Goal: Navigation & Orientation: Find specific page/section

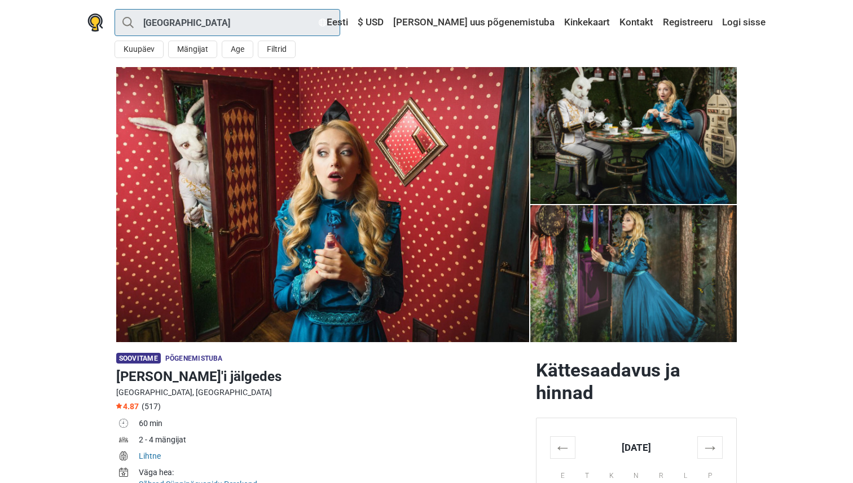
click at [213, 26] on input "[GEOGRAPHIC_DATA]" at bounding box center [227, 22] width 226 height 27
type input "[GEOGRAPHIC_DATA]"
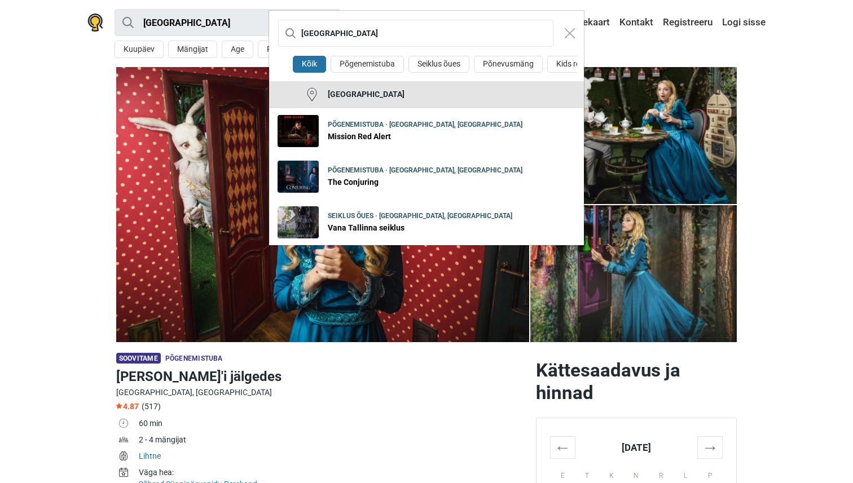
click at [358, 95] on button "[GEOGRAPHIC_DATA]" at bounding box center [426, 94] width 315 height 27
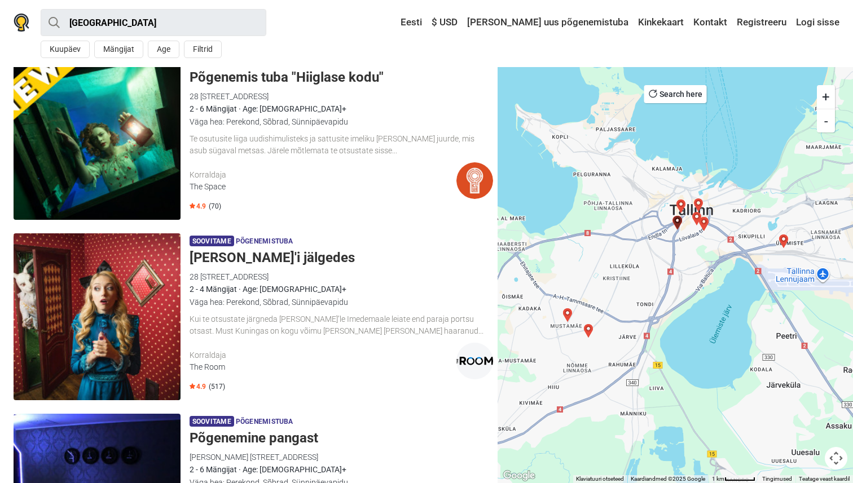
scroll to position [226, 0]
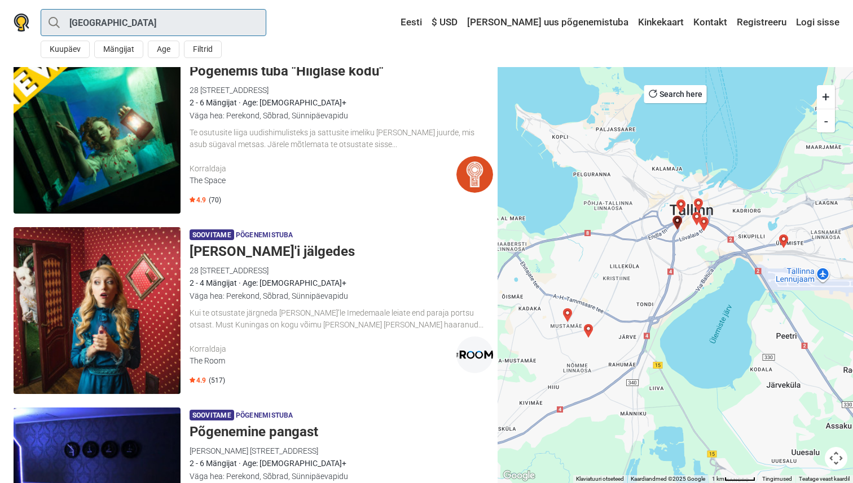
click at [144, 16] on input "[GEOGRAPHIC_DATA]" at bounding box center [154, 22] width 226 height 27
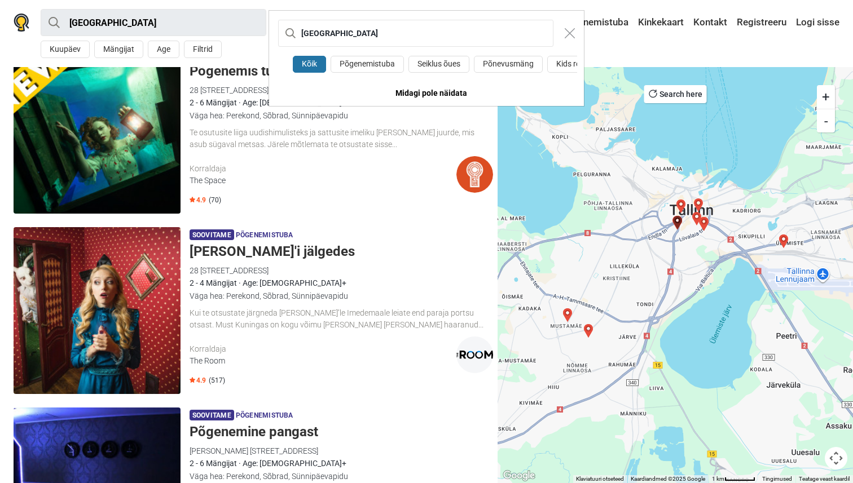
click at [144, 16] on div "Tallinn Kõik Põgenemistuba Seiklus õues Põnevusmäng Kids room Midagi pole näida…" at bounding box center [426, 241] width 853 height 483
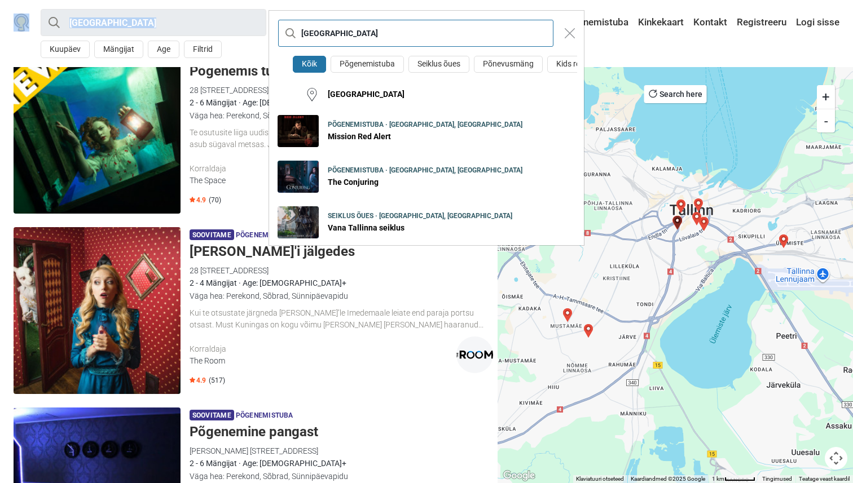
click at [311, 31] on input "[GEOGRAPHIC_DATA]" at bounding box center [415, 33] width 275 height 27
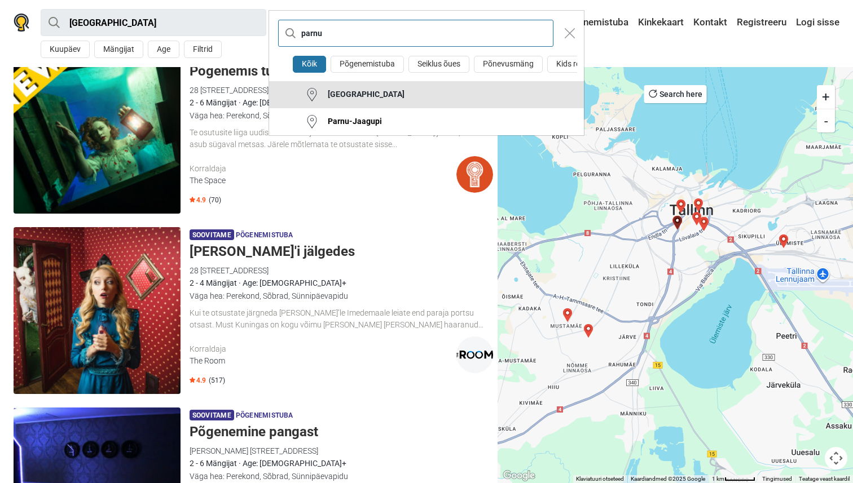
type input "parnu"
click at [344, 96] on div "Pärnu" at bounding box center [362, 94] width 86 height 11
type input "Pärnu"
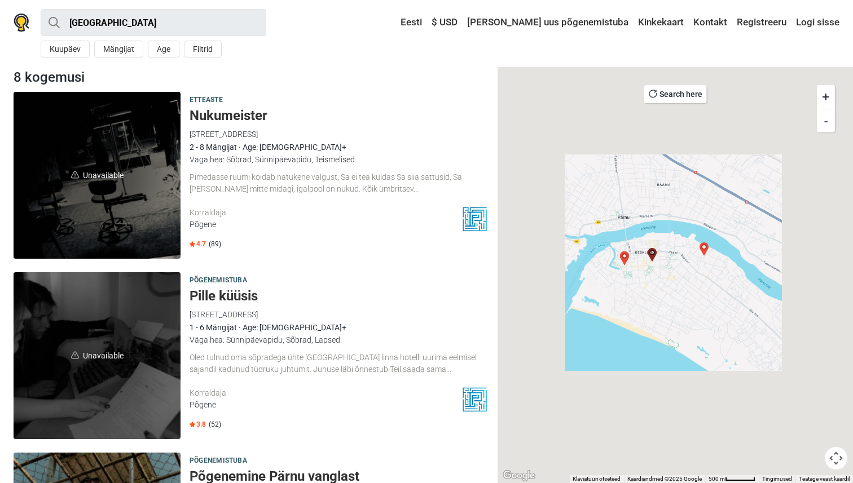
click at [672, 96] on button "Search here" at bounding box center [675, 94] width 63 height 18
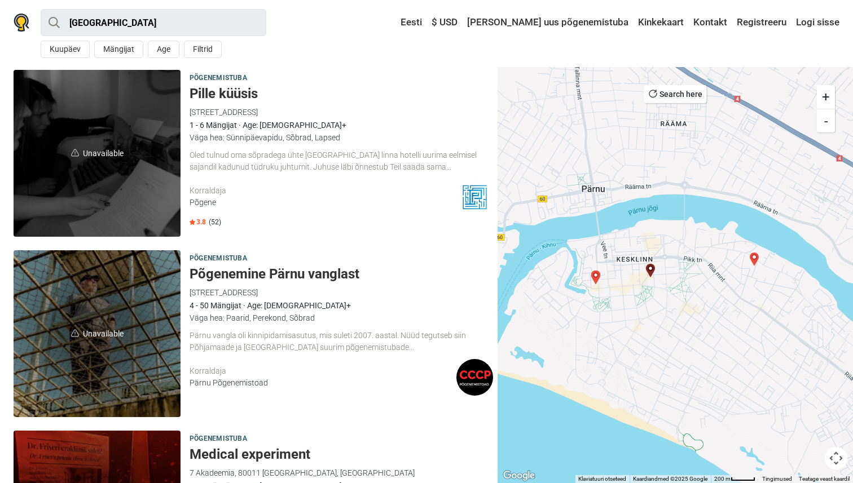
scroll to position [205, 0]
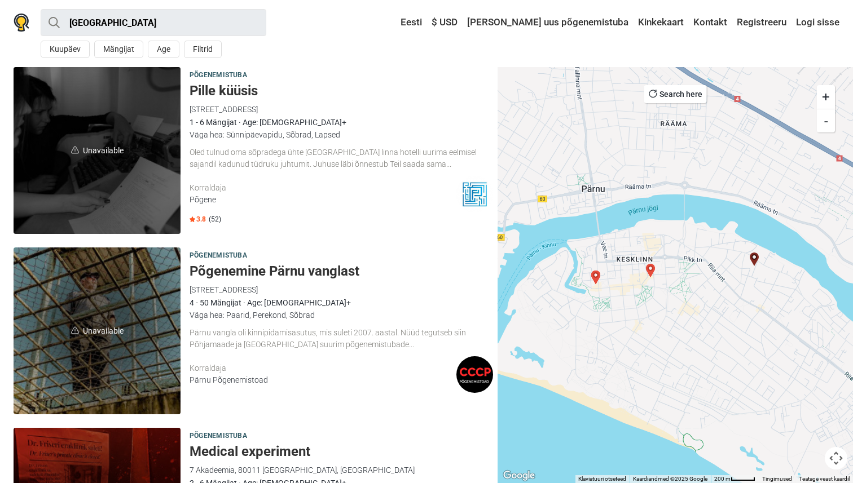
click at [260, 273] on h5 "Põgenemine Pärnu vanglast" at bounding box center [340, 271] width 303 height 16
click at [166, 7] on div "Pärnu parnu Kõik Põgenemistuba Seiklus õues Põnevusmäng Kids room Pärnu Parnu-J…" at bounding box center [426, 33] width 853 height 67
click at [166, 28] on input "Pärnu" at bounding box center [154, 22] width 226 height 27
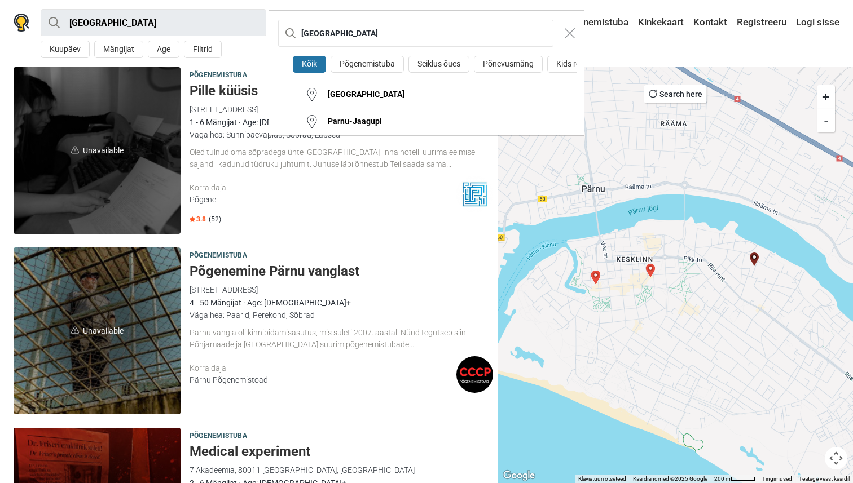
click at [166, 28] on div "Pärnu Kõik Põgenemistuba Seiklus õues Põnevusmäng Kids room Pärnu Parnu-Jaagupi" at bounding box center [426, 241] width 853 height 483
click at [332, 38] on input "Pärnu" at bounding box center [415, 33] width 275 height 27
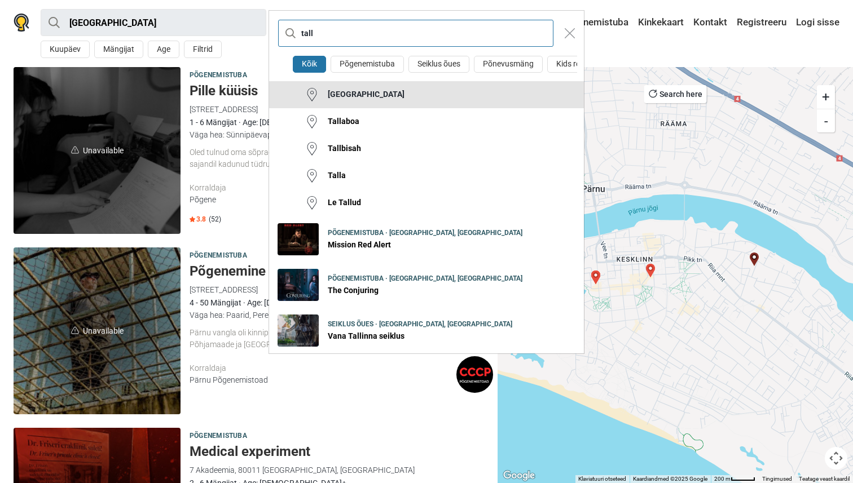
type input "tall"
click at [343, 90] on div "[GEOGRAPHIC_DATA]" at bounding box center [362, 94] width 86 height 11
type input "[GEOGRAPHIC_DATA]"
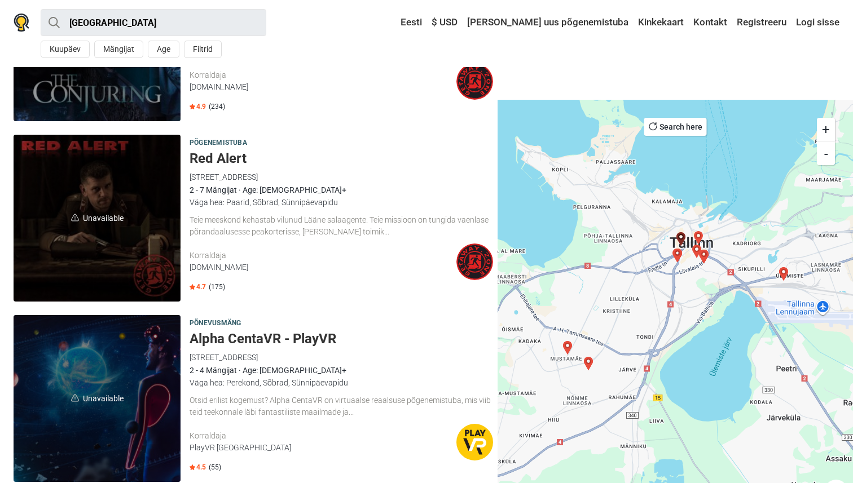
scroll to position [3272, 0]
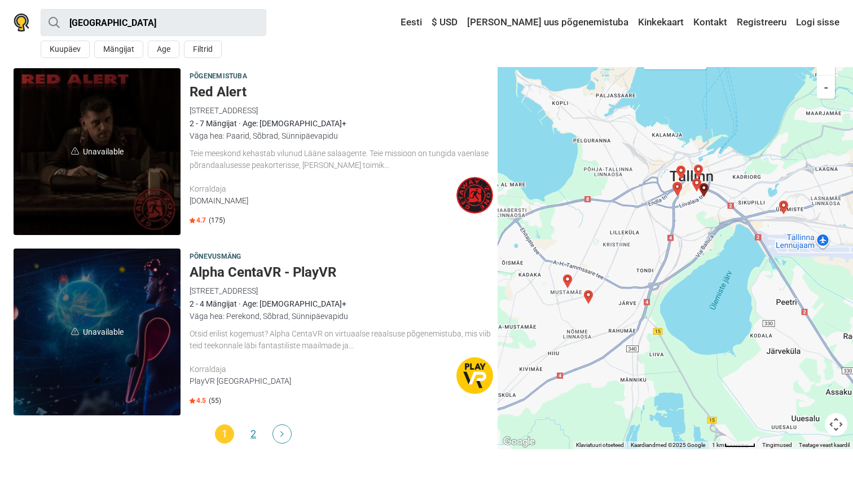
click at [249, 430] on link "2" at bounding box center [253, 434] width 19 height 19
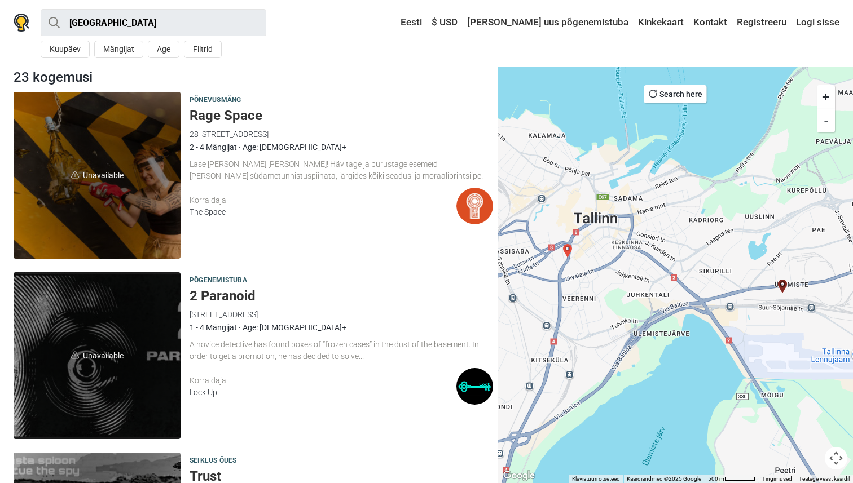
scroll to position [204, 0]
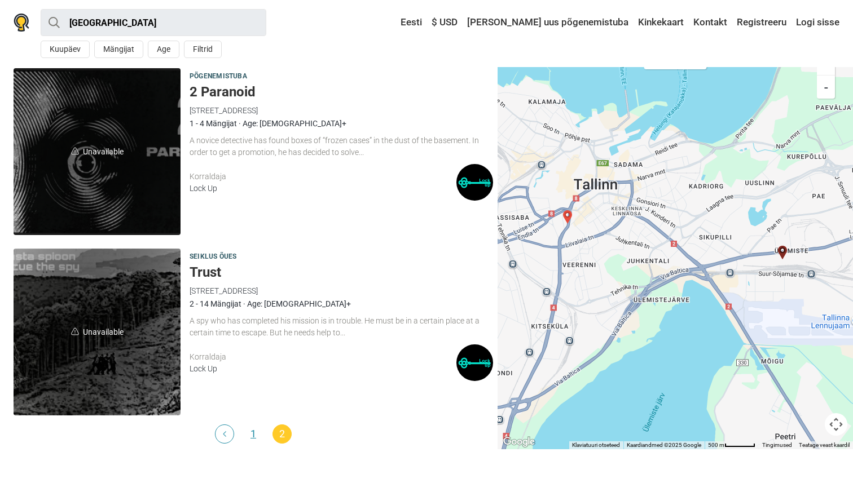
click at [254, 430] on link "1" at bounding box center [253, 434] width 19 height 19
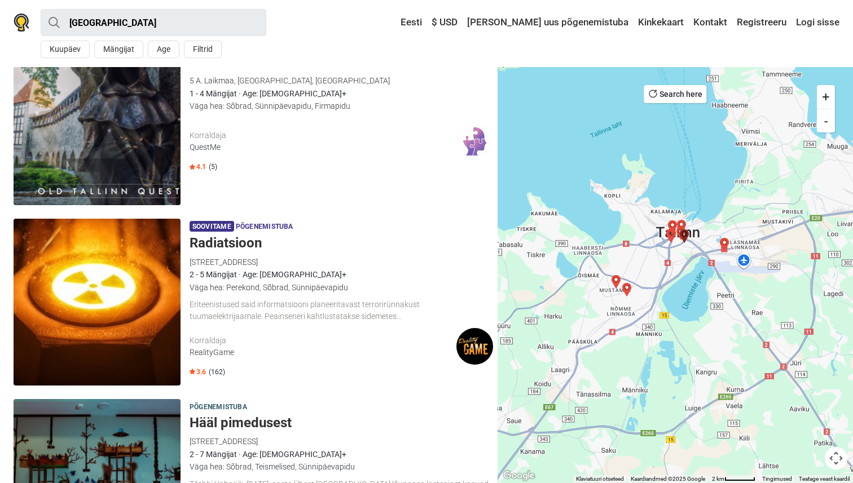
scroll to position [1856, 0]
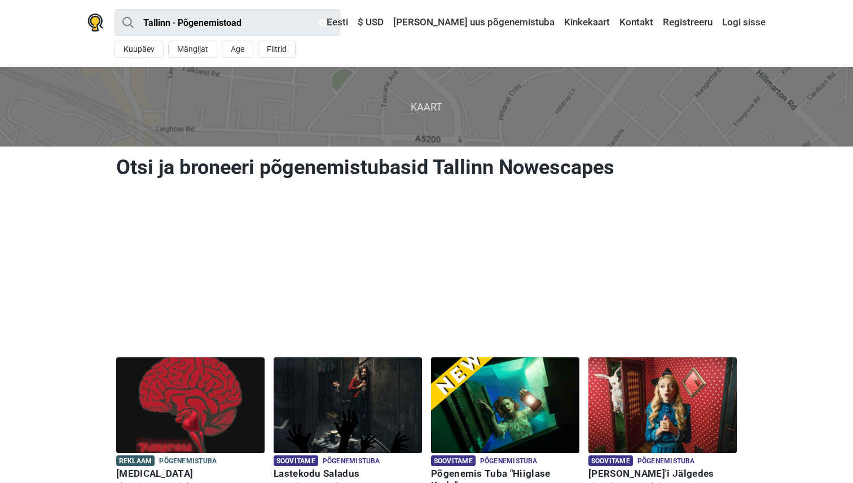
scroll to position [116, 0]
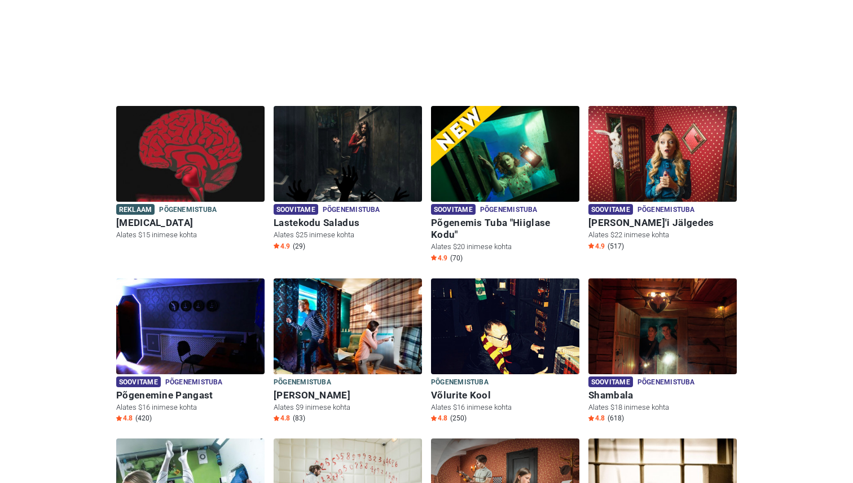
scroll to position [644, 0]
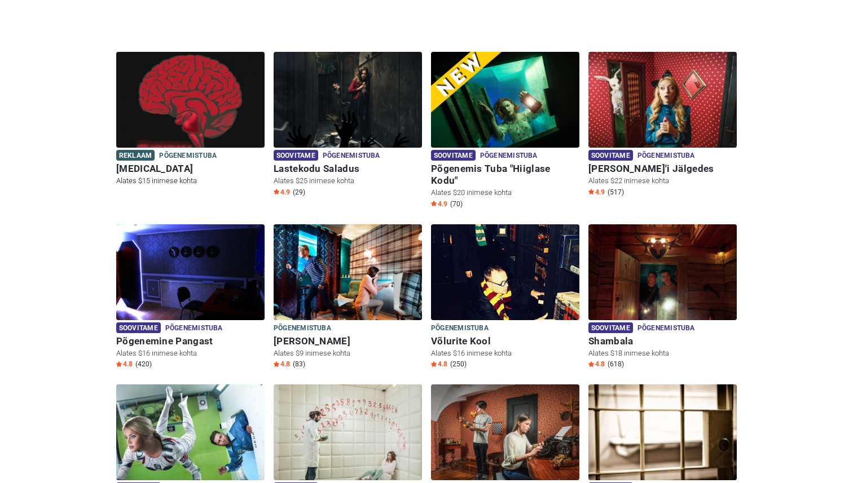
click at [239, 87] on img at bounding box center [190, 107] width 148 height 110
click at [323, 110] on img at bounding box center [348, 107] width 148 height 110
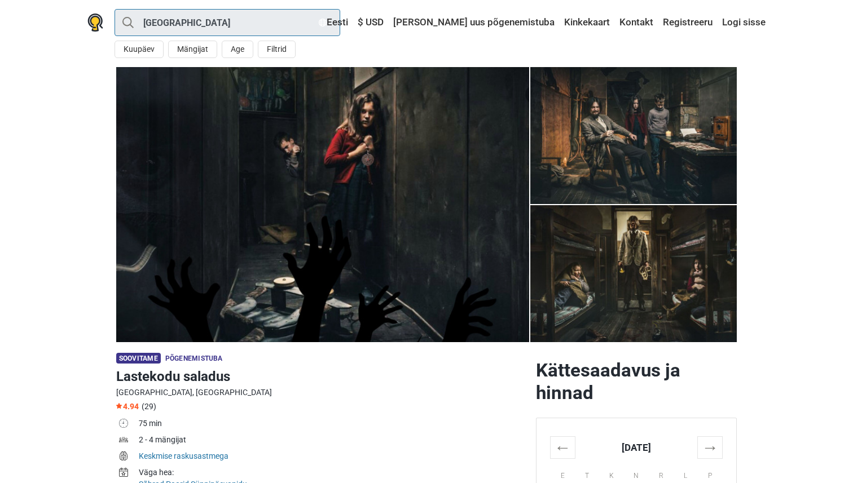
click at [191, 25] on input "[GEOGRAPHIC_DATA]" at bounding box center [227, 22] width 226 height 27
type input "[GEOGRAPHIC_DATA]"
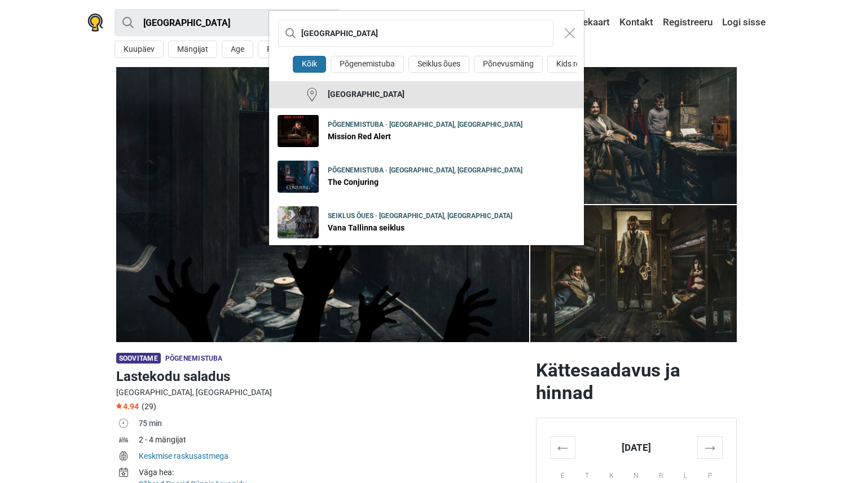
click at [337, 102] on button "[GEOGRAPHIC_DATA]" at bounding box center [426, 94] width 315 height 27
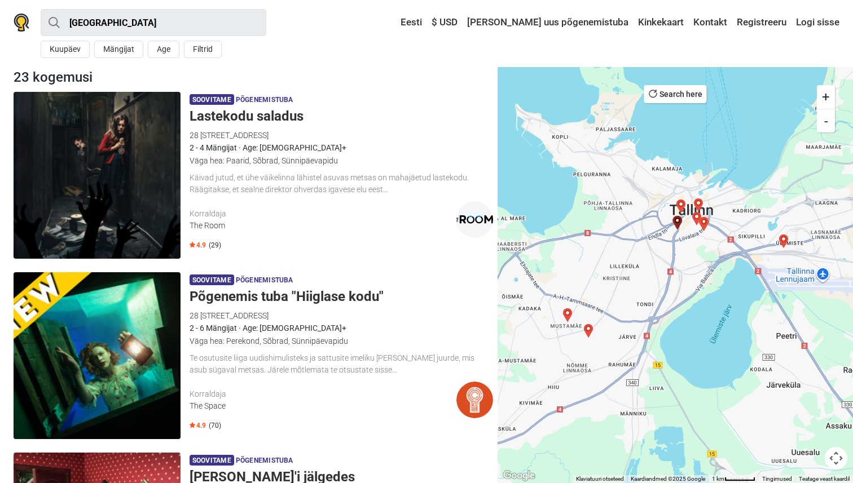
click at [161, 316] on img at bounding box center [97, 355] width 167 height 167
